Goal: Information Seeking & Learning: Find specific page/section

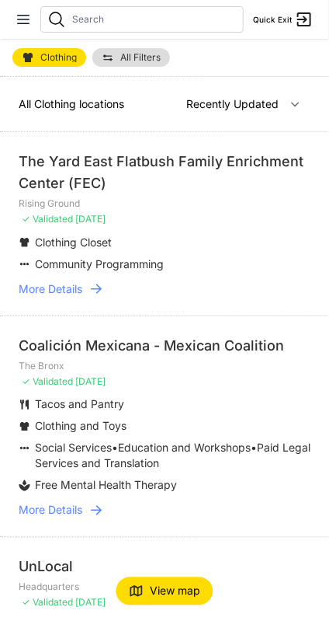
select select "nearby"
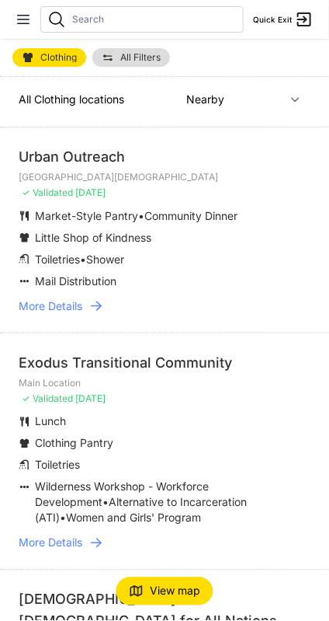
scroll to position [1, 0]
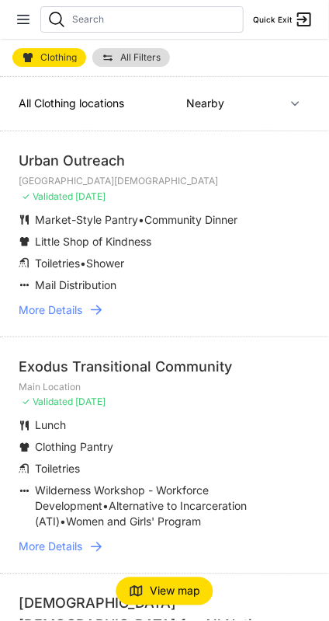
click at [116, 52] on link "All Filters" at bounding box center [131, 57] width 78 height 19
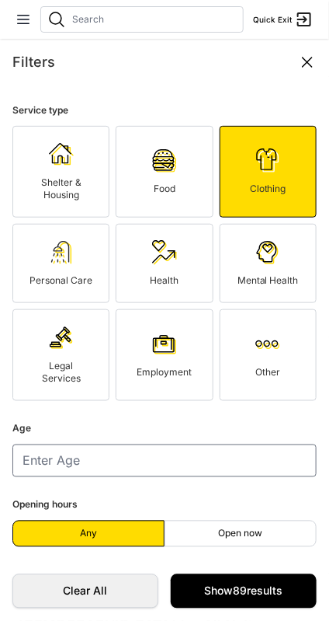
click at [83, 360] on div "Legal Services" at bounding box center [61, 372] width 64 height 25
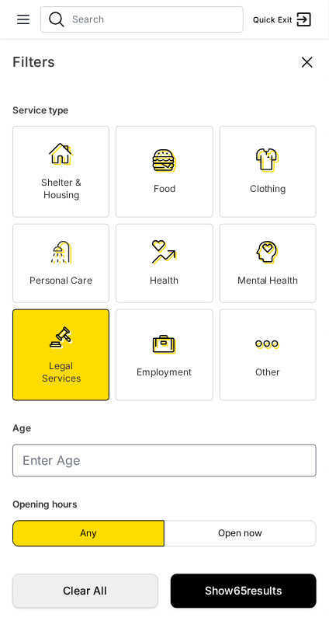
scroll to position [43, 0]
click at [259, 584] on link "Show 65 results" at bounding box center [244, 591] width 146 height 34
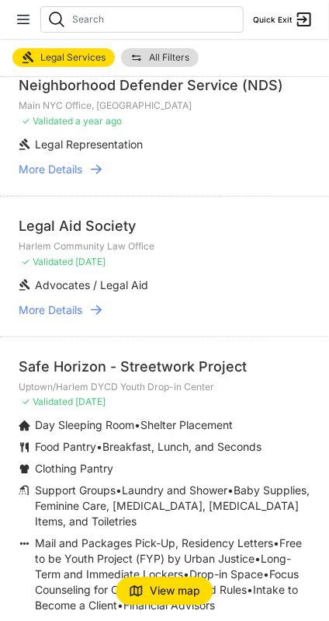
scroll to position [271, 0]
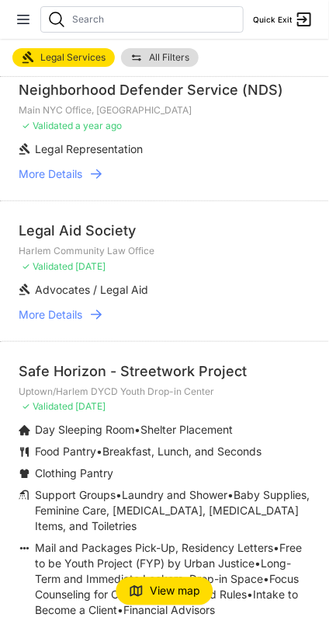
click at [60, 166] on span "More Details" at bounding box center [51, 174] width 64 height 16
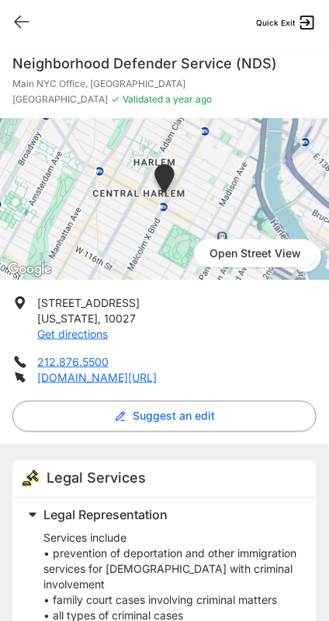
click at [16, 16] on icon at bounding box center [21, 21] width 19 height 19
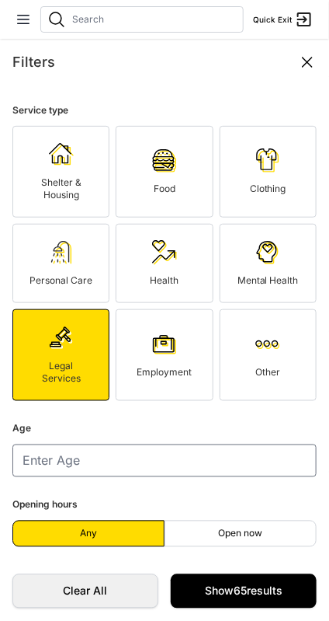
scroll to position [43, 0]
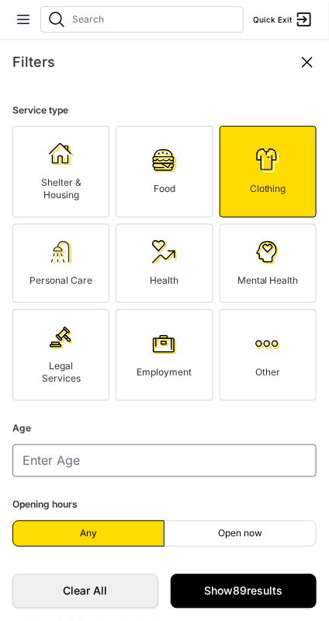
click at [309, 63] on icon at bounding box center [307, 61] width 9 height 9
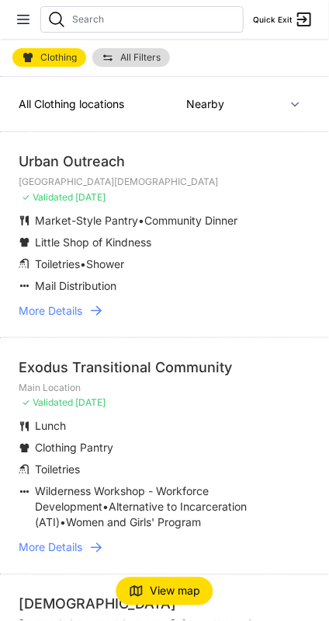
click at [93, 310] on icon at bounding box center [96, 310] width 11 height 9
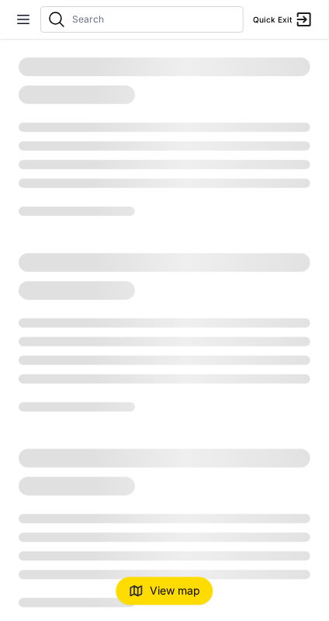
scroll to position [43, 0]
click at [190, 587] on span "View map" at bounding box center [176, 592] width 51 height 16
click at [182, 594] on span "View list" at bounding box center [176, 590] width 42 height 13
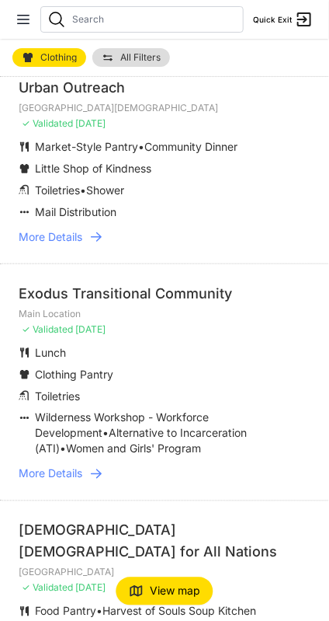
scroll to position [78, 0]
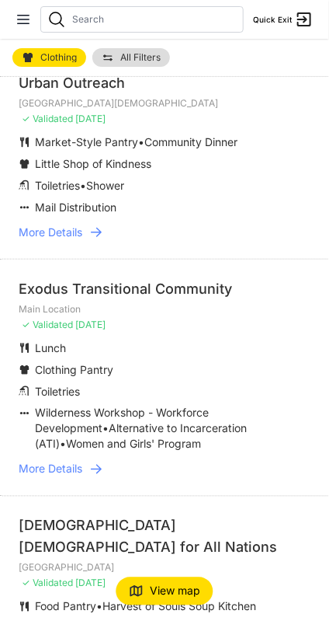
click at [90, 467] on icon at bounding box center [97, 470] width 16 height 16
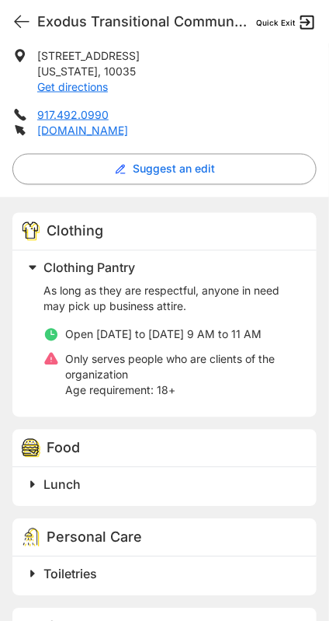
scroll to position [249, 0]
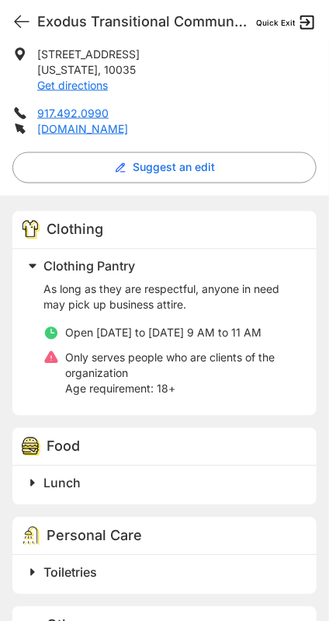
click at [26, 23] on icon at bounding box center [21, 21] width 19 height 19
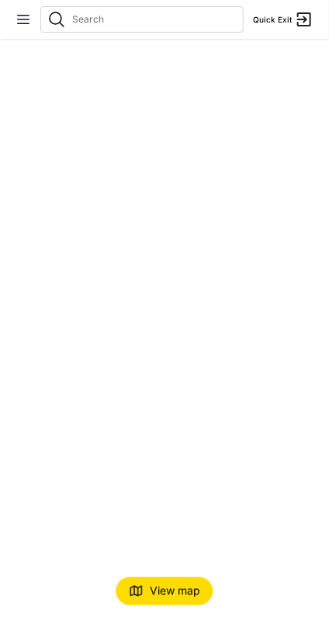
select select "recentlyUpdated"
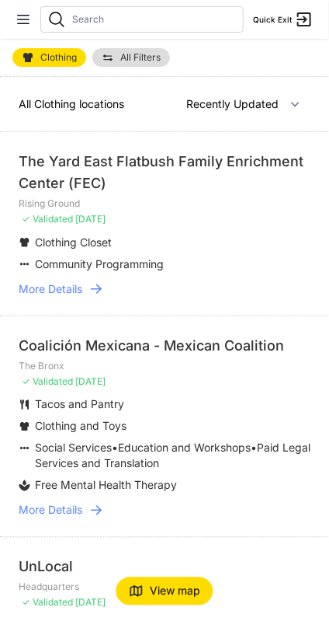
select select "recentlyUpdated"
click at [181, 493] on li "Coalición Mexicana - Mexican Coalition The Bronx ✓ Validated [DATE] Tacos and P…" at bounding box center [164, 425] width 329 height 221
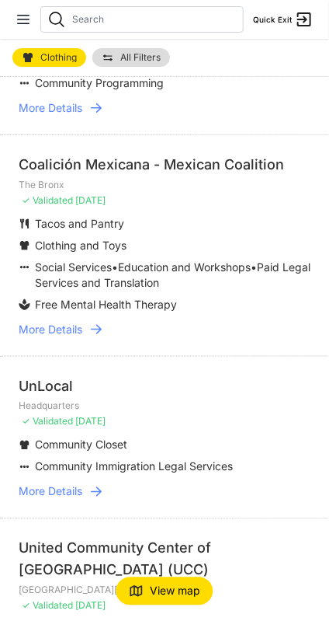
scroll to position [181, 0]
click at [101, 490] on icon at bounding box center [96, 491] width 11 height 9
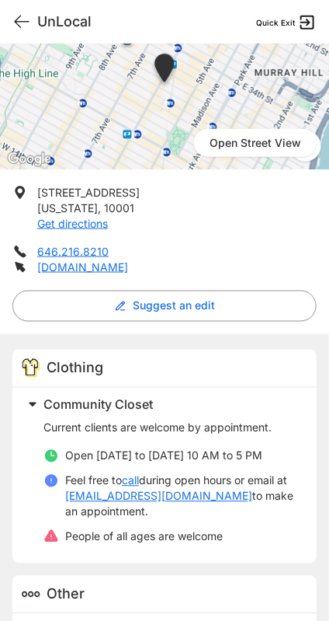
scroll to position [111, 0]
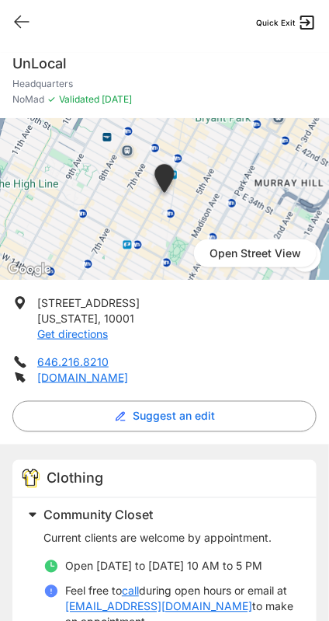
select select "recentlyUpdated"
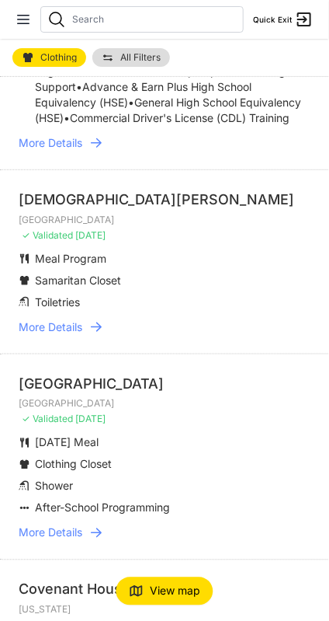
scroll to position [1197, 0]
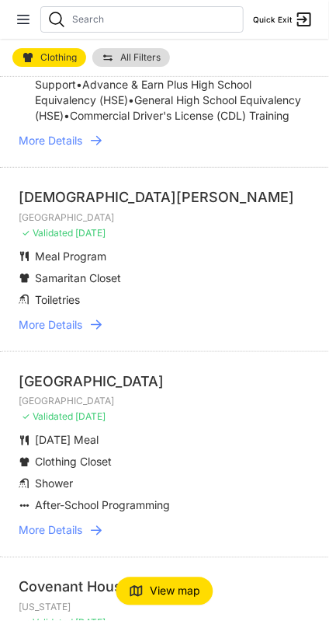
click at [253, 333] on link "More Details" at bounding box center [165, 325] width 292 height 16
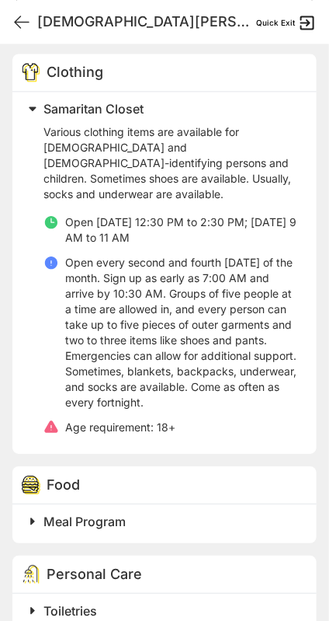
scroll to position [432, 0]
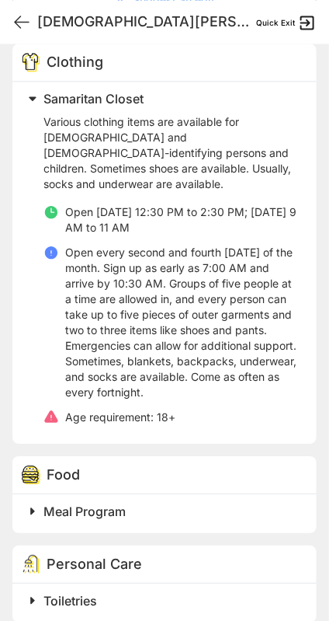
click at [207, 502] on h2 "Meal Program" at bounding box center [171, 511] width 255 height 19
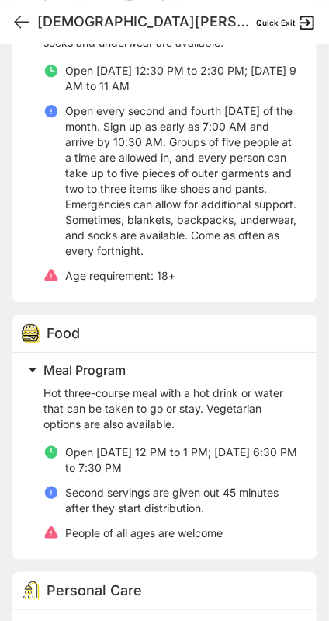
scroll to position [600, 0]
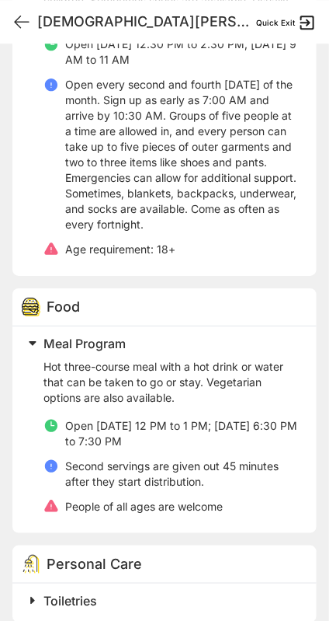
click at [174, 591] on h2 "Toiletries" at bounding box center [171, 600] width 255 height 19
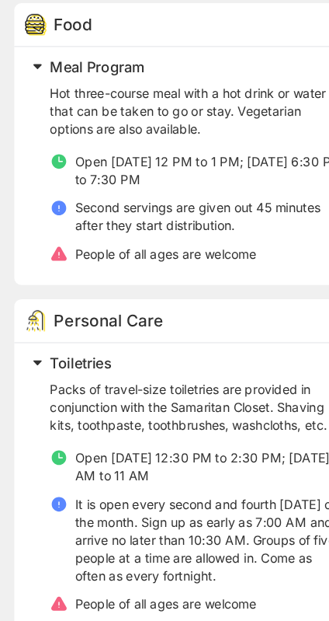
scroll to position [800, 0]
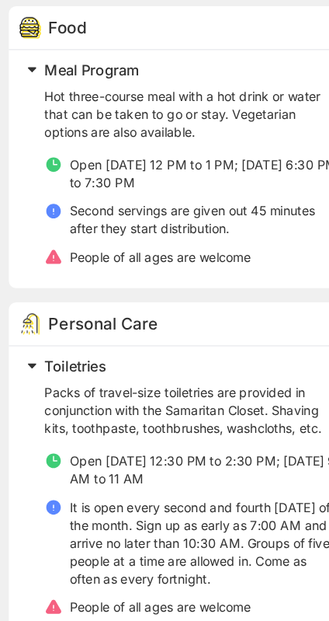
click at [48, 392] on span "Toiletries" at bounding box center [71, 400] width 54 height 16
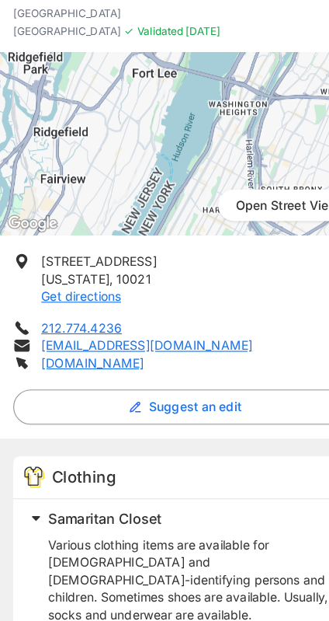
scroll to position [2, 0]
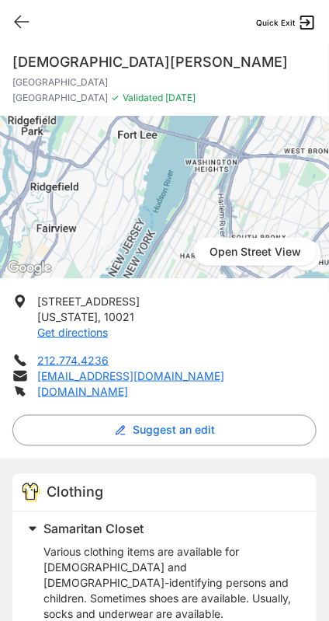
click at [13, 23] on icon at bounding box center [21, 21] width 19 height 19
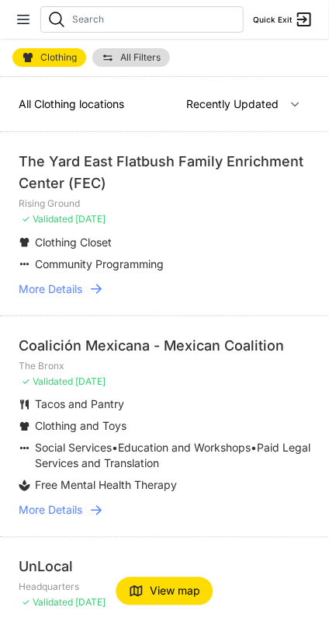
select select "nearby"
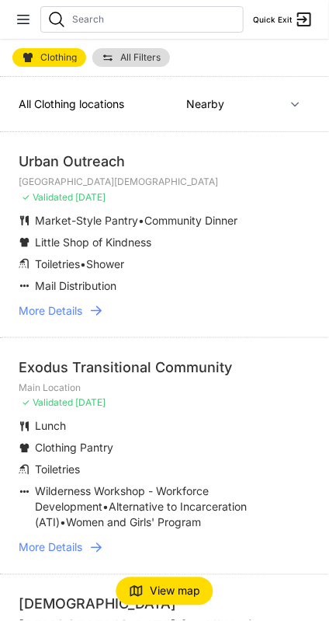
click at [236, 249] on ul "Market-Style Pantry • Community Dinner Little Shop of Kindness Toiletries • Sho…" at bounding box center [165, 253] width 292 height 81
click at [109, 314] on link "More Details" at bounding box center [165, 311] width 292 height 16
